Goal: Task Accomplishment & Management: Manage account settings

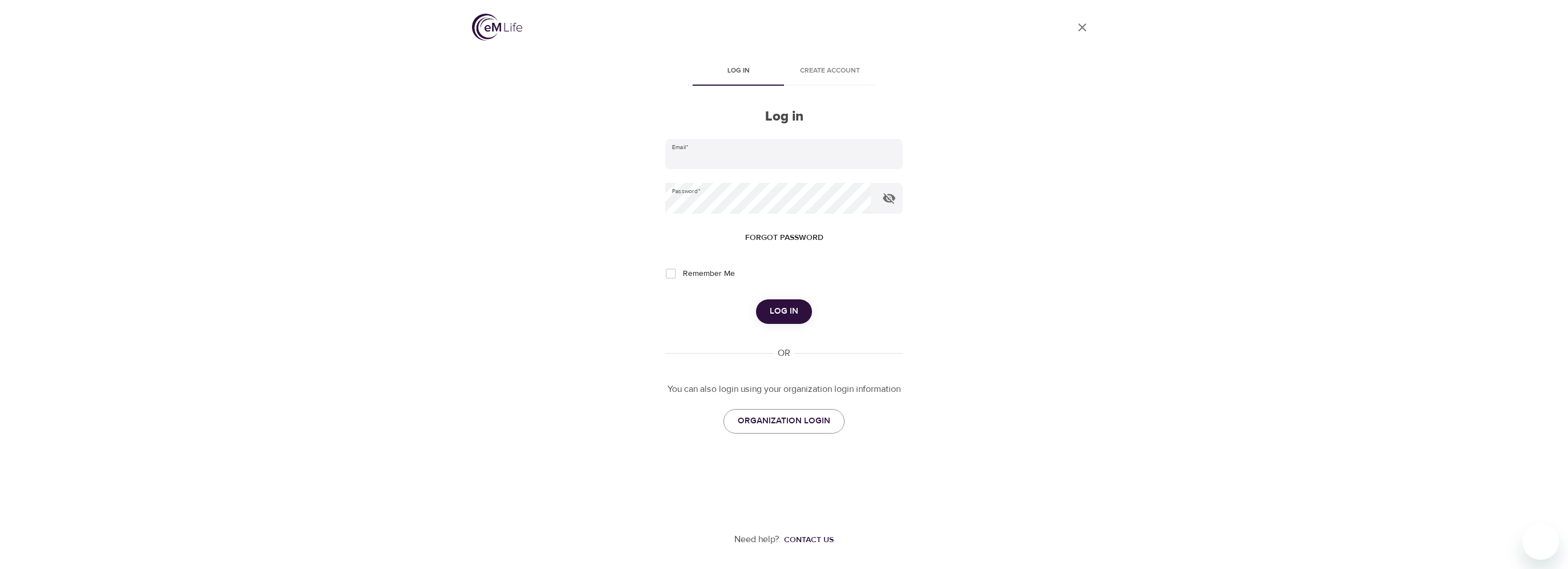
type input "[PERSON_NAME][EMAIL_ADDRESS][DOMAIN_NAME]"
click at [777, 304] on span "Log in" at bounding box center [784, 311] width 29 height 15
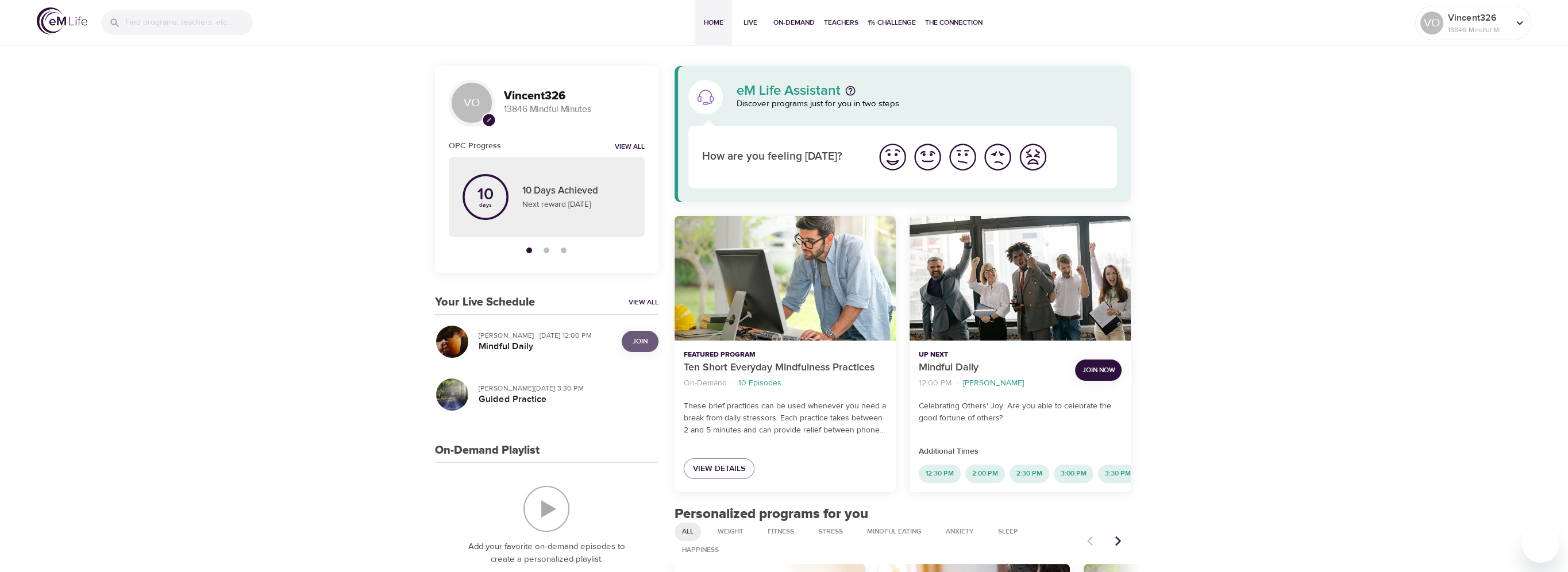
click at [649, 338] on span "Join" at bounding box center [640, 341] width 23 height 12
